Goal: Task Accomplishment & Management: Use online tool/utility

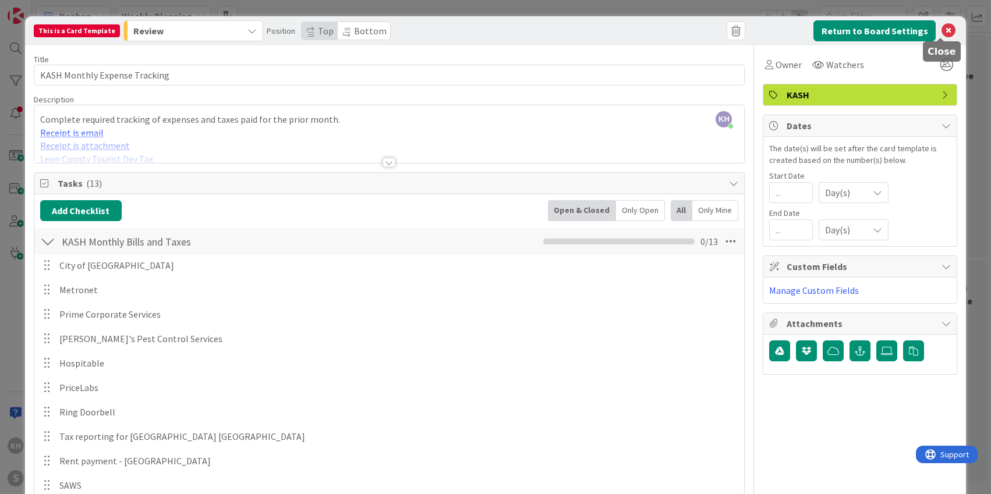
drag, startPoint x: 942, startPoint y: 33, endPoint x: 935, endPoint y: 32, distance: 6.4
click at [942, 33] on icon at bounding box center [949, 31] width 14 height 14
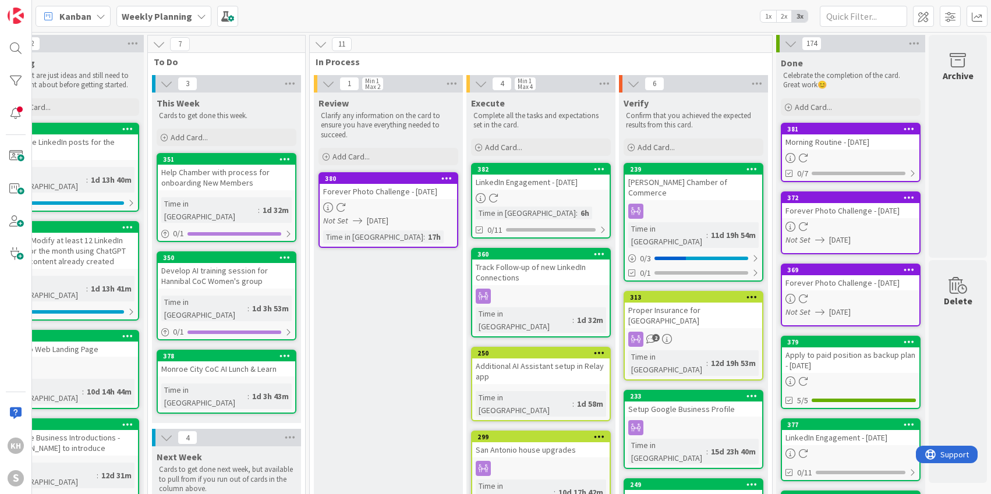
click at [199, 14] on icon at bounding box center [201, 16] width 9 height 9
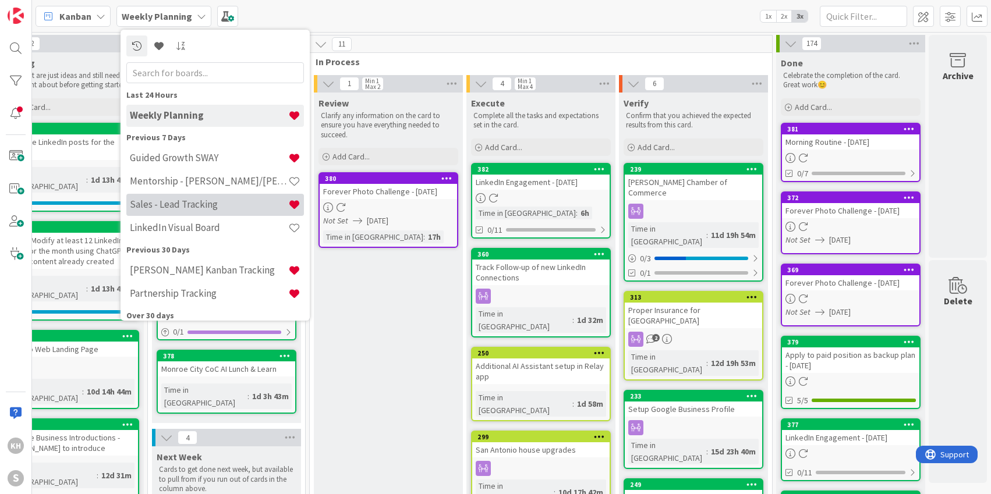
click at [171, 203] on h4 "Sales - Lead Tracking" at bounding box center [209, 205] width 158 height 12
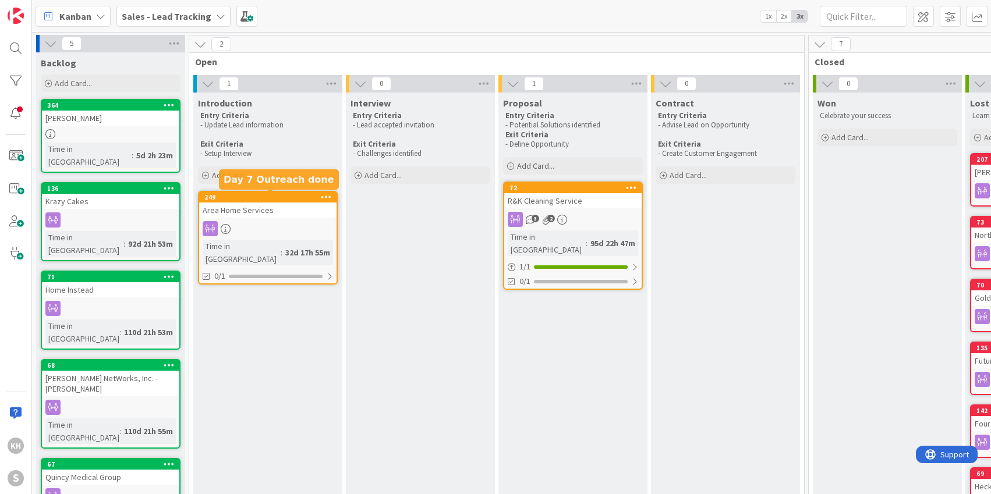
click at [291, 193] on div "249" at bounding box center [270, 197] width 132 height 8
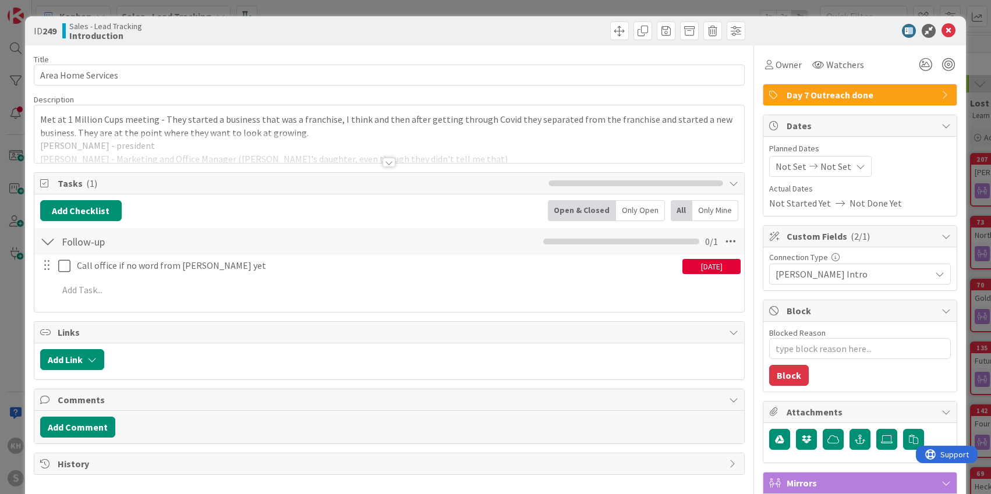
click at [927, 91] on span "Day 7 Outreach done" at bounding box center [861, 95] width 149 height 14
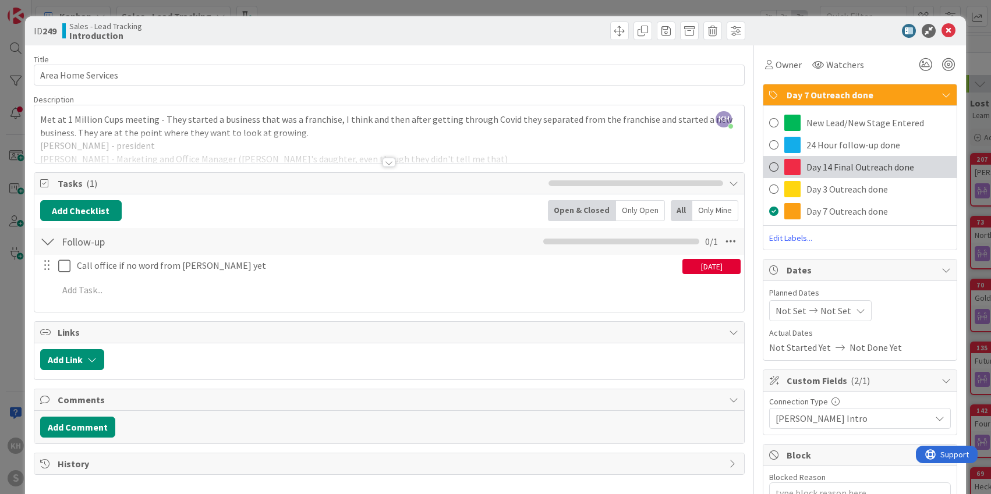
click at [787, 160] on span at bounding box center [792, 167] width 16 height 16
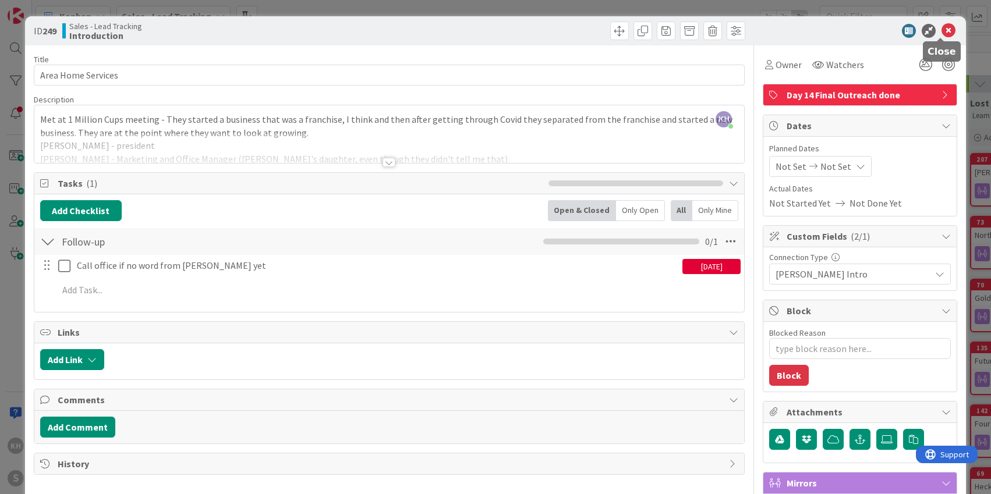
click at [946, 32] on icon at bounding box center [949, 31] width 14 height 14
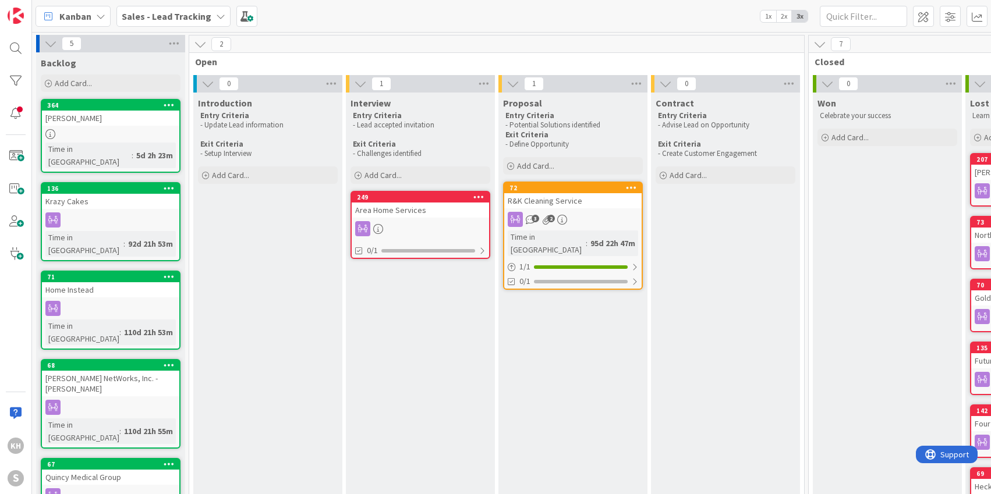
click at [430, 196] on div "249" at bounding box center [423, 197] width 132 height 8
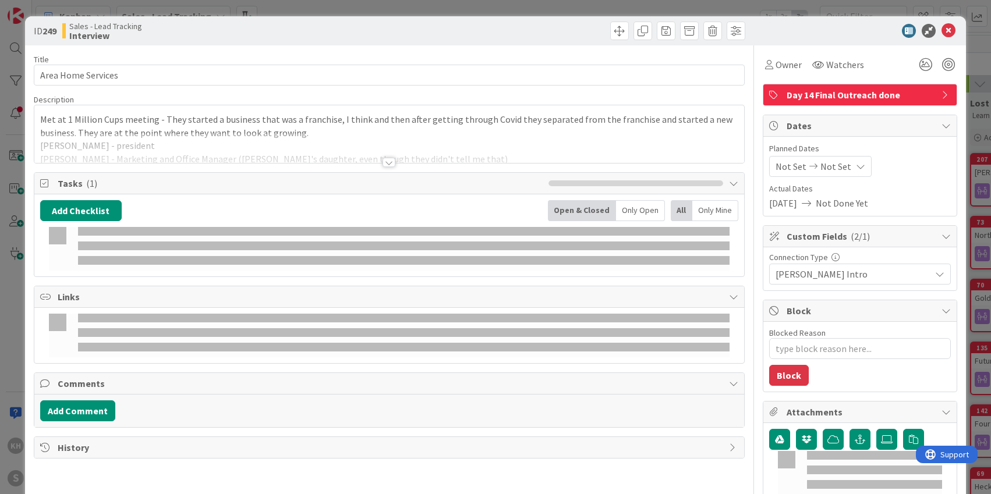
type textarea "x"
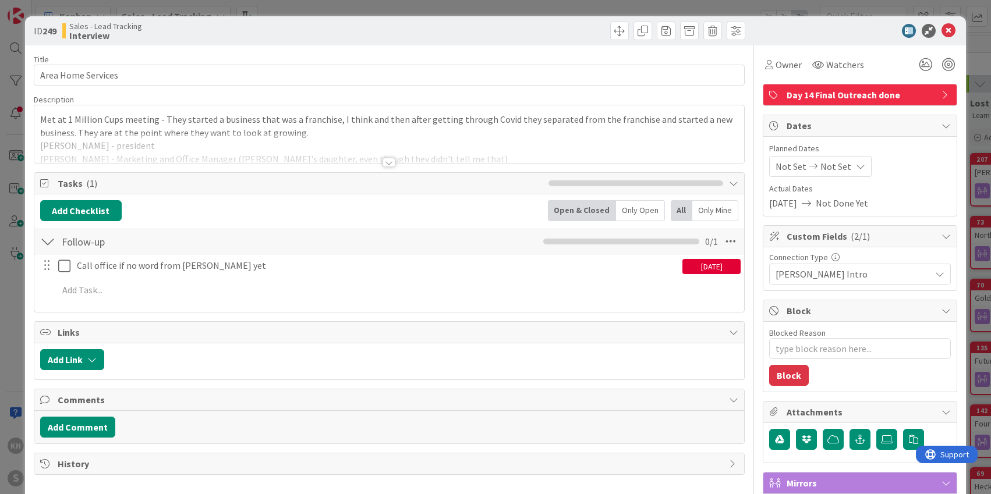
click at [942, 90] on icon at bounding box center [946, 94] width 9 height 9
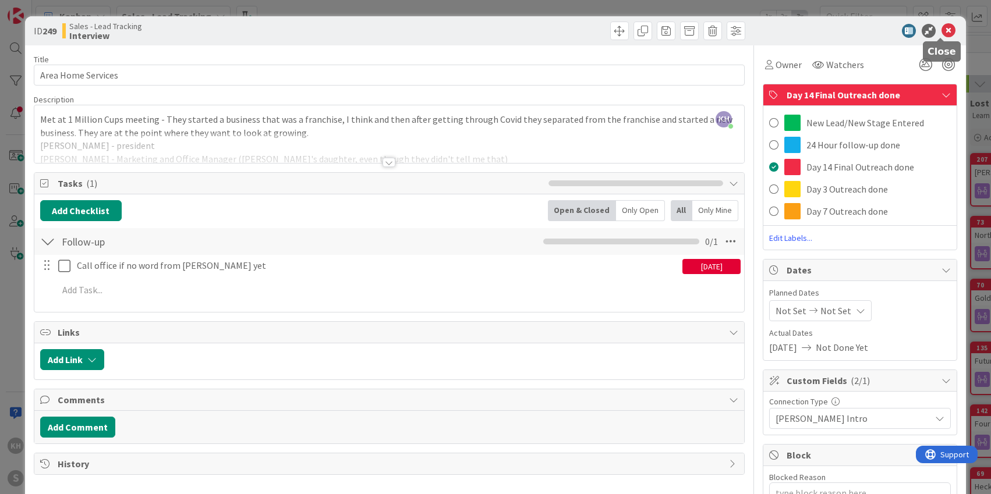
click at [942, 31] on icon at bounding box center [949, 31] width 14 height 14
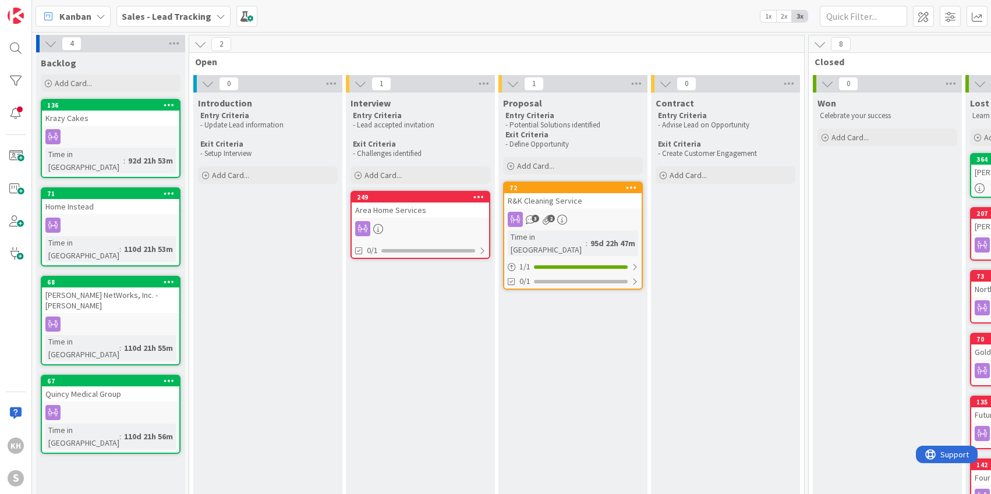
click at [216, 15] on icon at bounding box center [220, 16] width 9 height 9
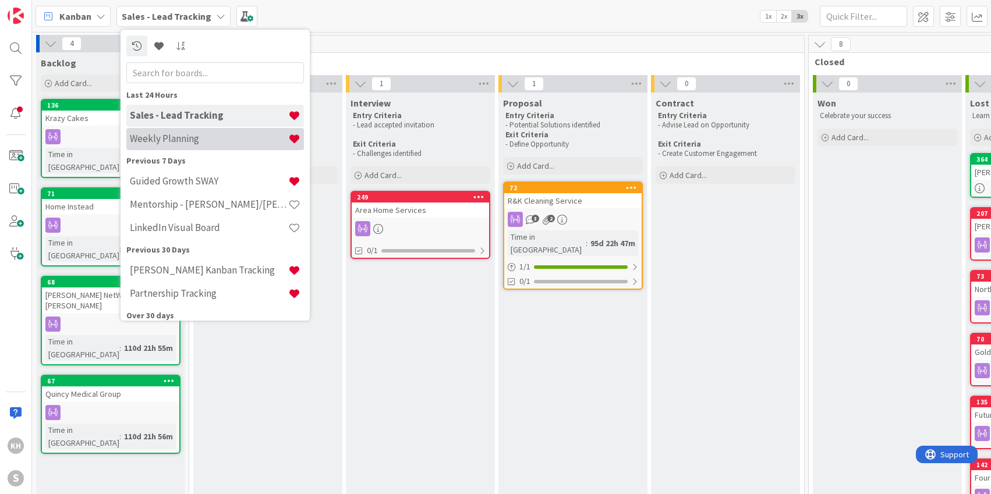
click at [160, 143] on h4 "Weekly Planning" at bounding box center [209, 139] width 158 height 12
